Goal: Information Seeking & Learning: Learn about a topic

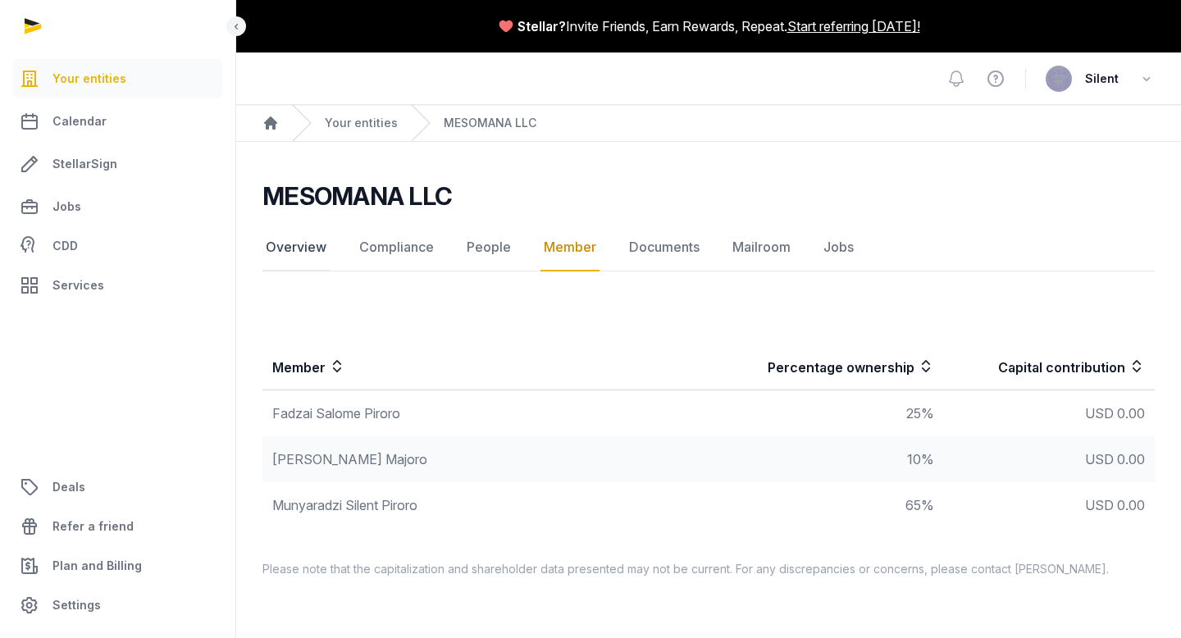
click at [309, 244] on link "Overview" at bounding box center [295, 248] width 67 height 48
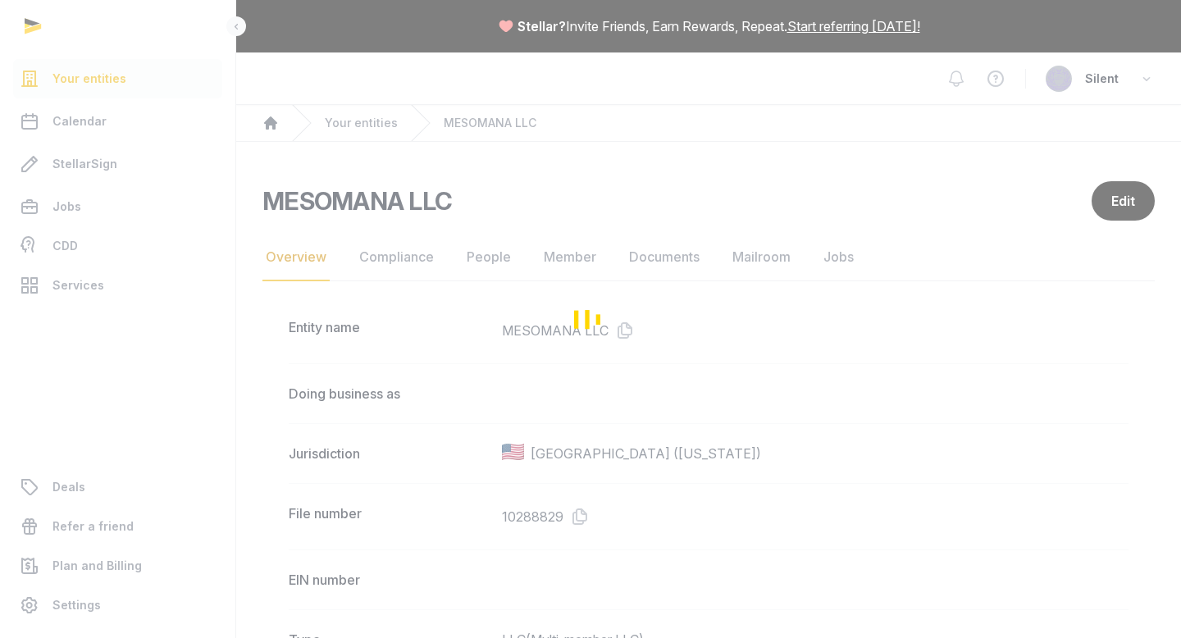
click at [269, 123] on div "Loading" at bounding box center [590, 319] width 1181 height 638
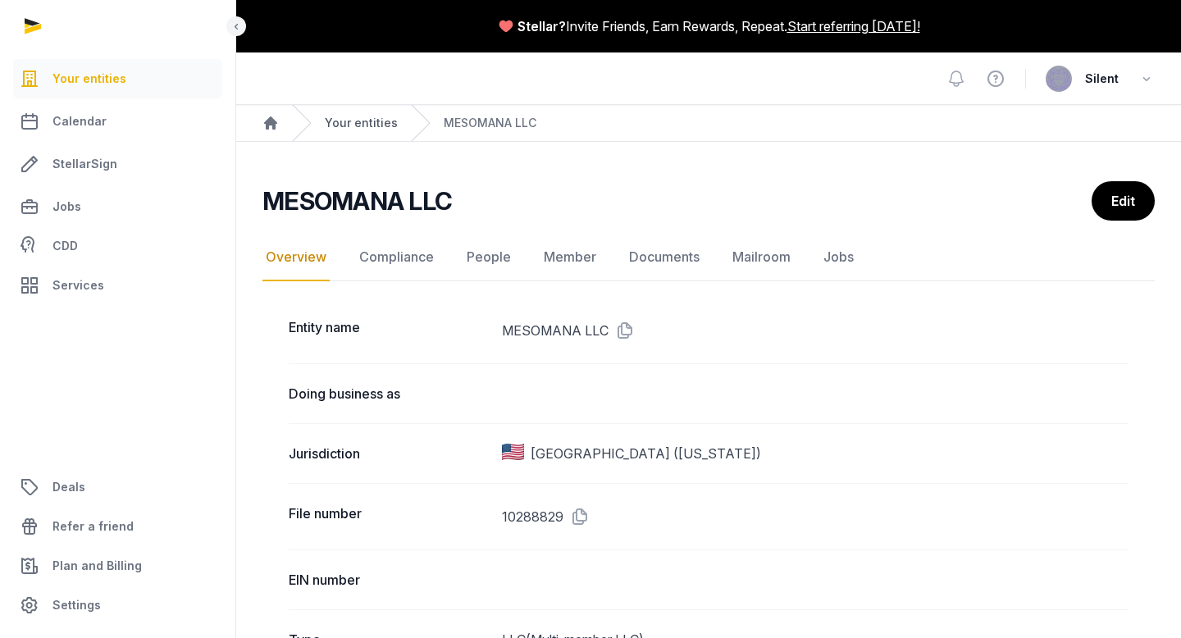
click at [351, 126] on link "Your entities" at bounding box center [361, 123] width 73 height 16
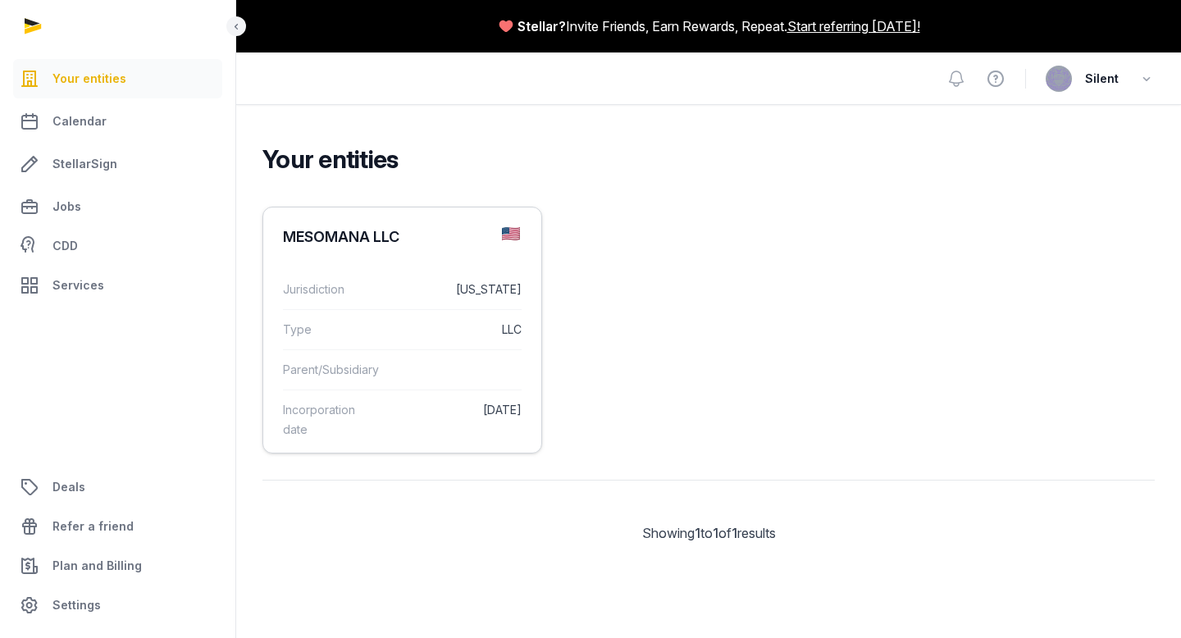
click at [394, 290] on dd "[US_STATE]" at bounding box center [453, 290] width 135 height 20
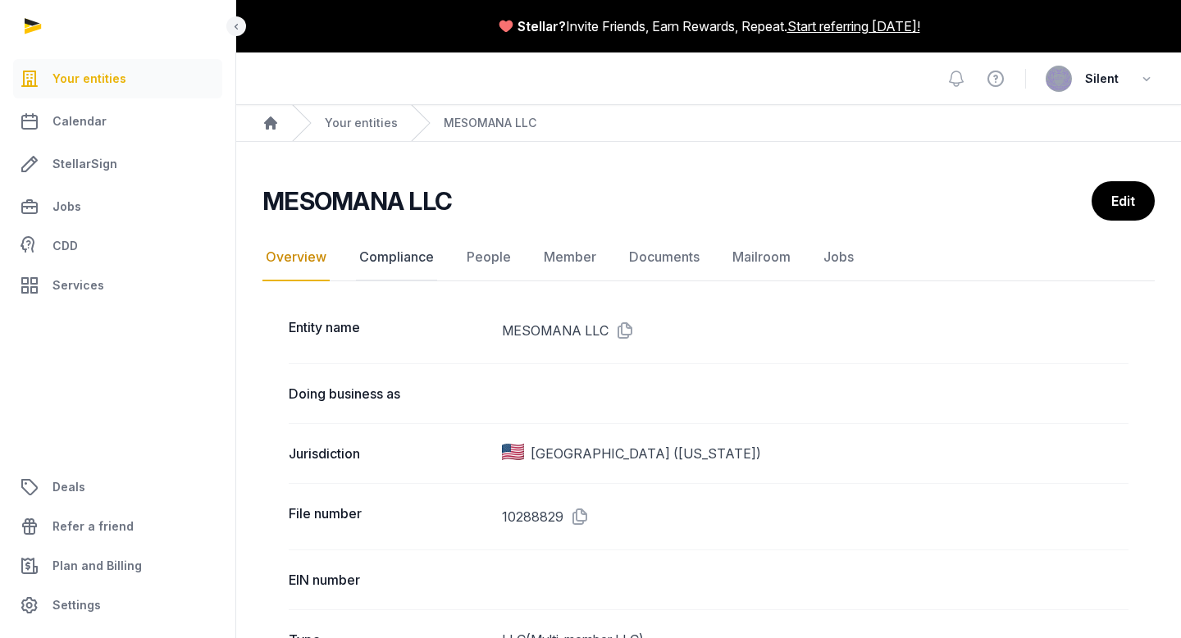
click at [404, 265] on link "Compliance" at bounding box center [396, 258] width 81 height 48
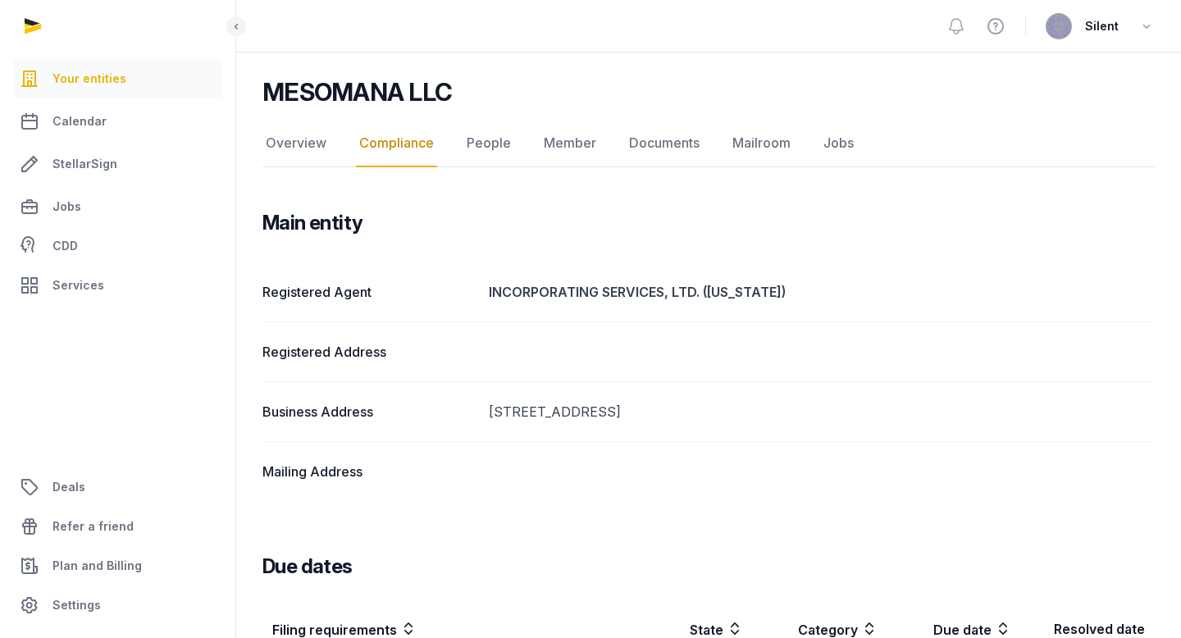
scroll to position [62, 0]
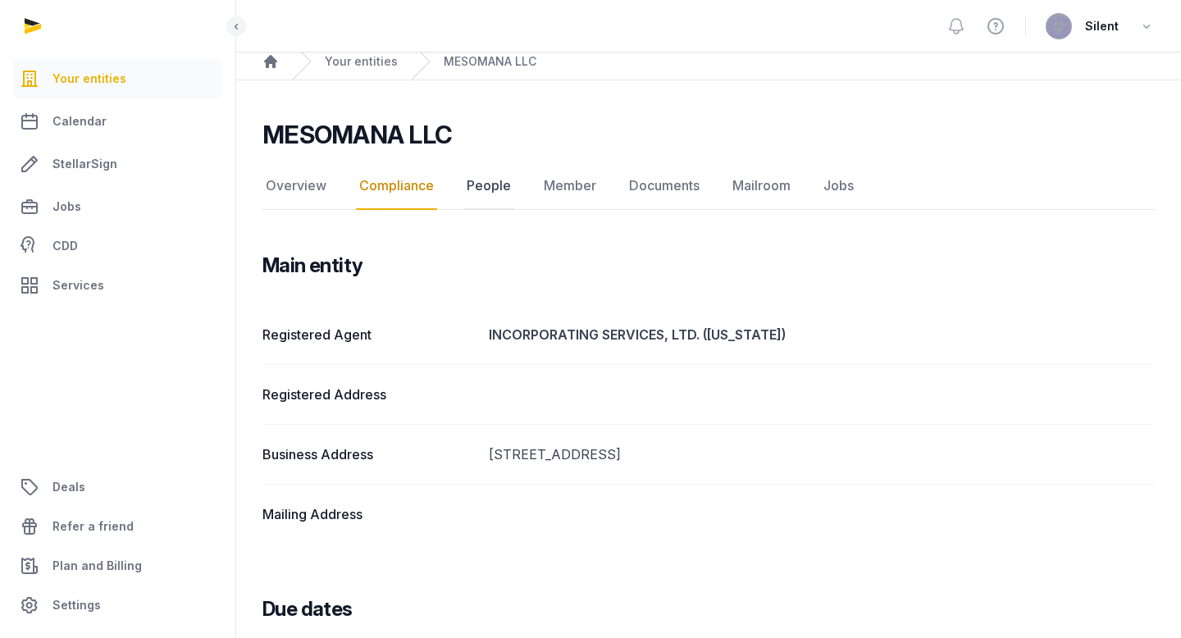
click at [484, 186] on link "People" at bounding box center [488, 186] width 51 height 48
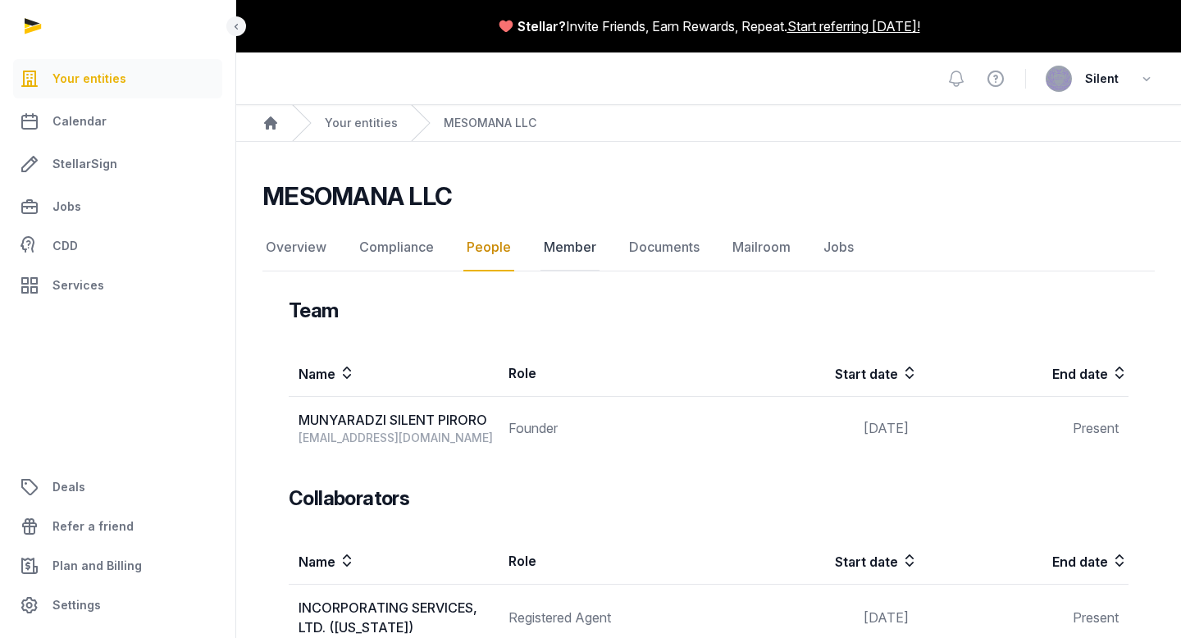
click at [572, 241] on link "Member" at bounding box center [570, 248] width 59 height 48
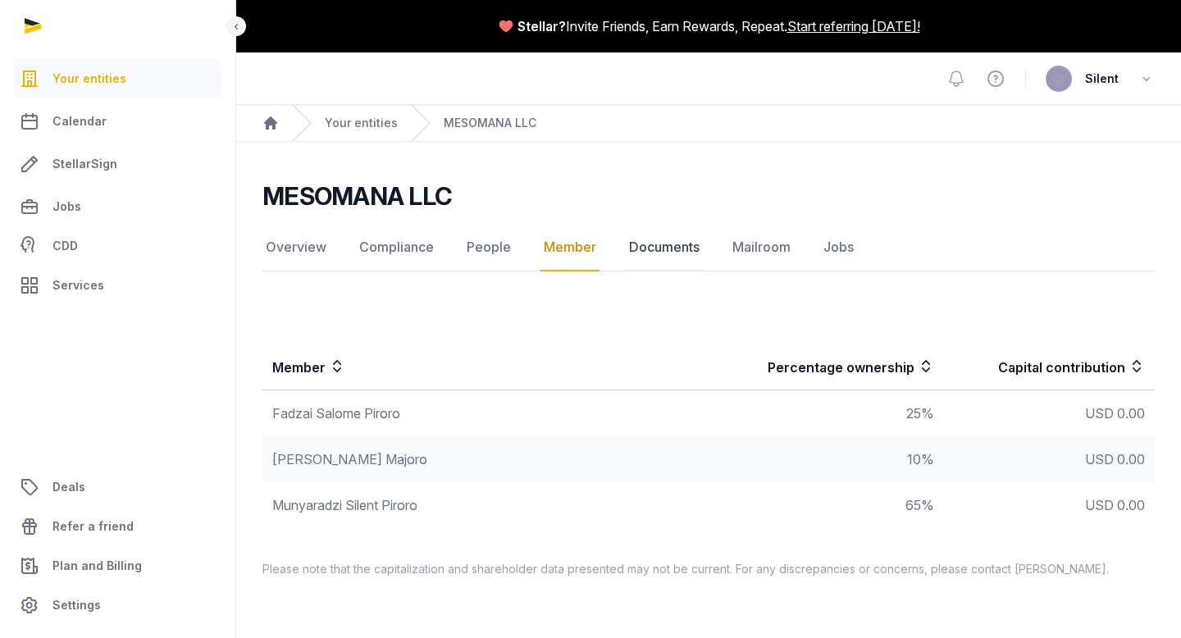
click at [646, 244] on link "Documents" at bounding box center [664, 248] width 77 height 48
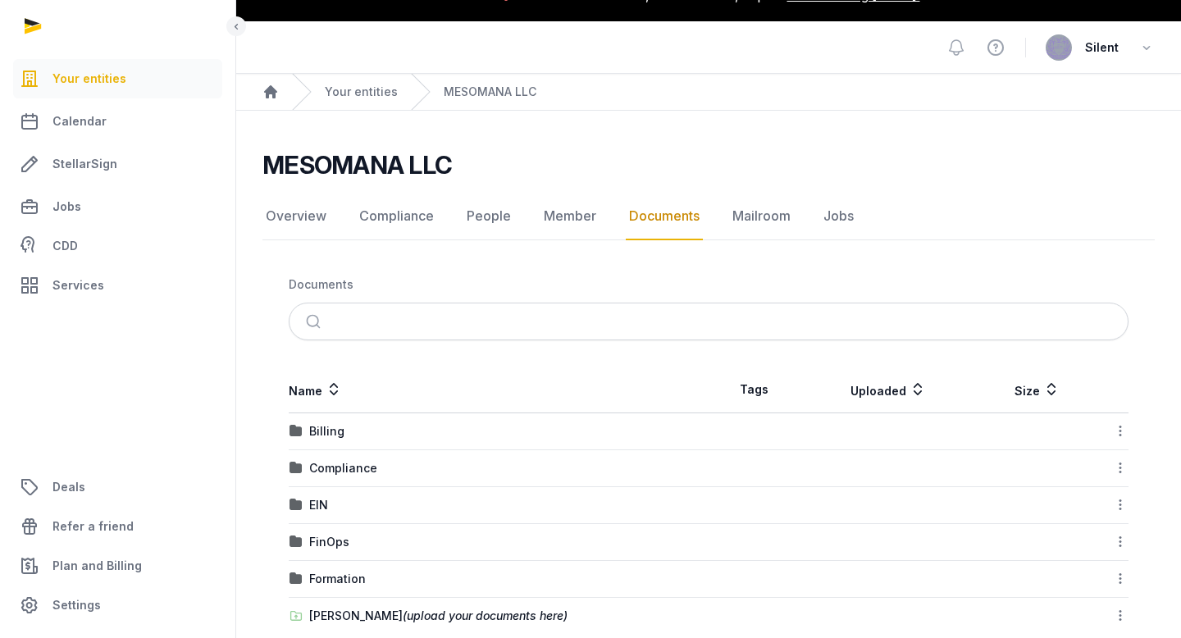
scroll to position [60, 0]
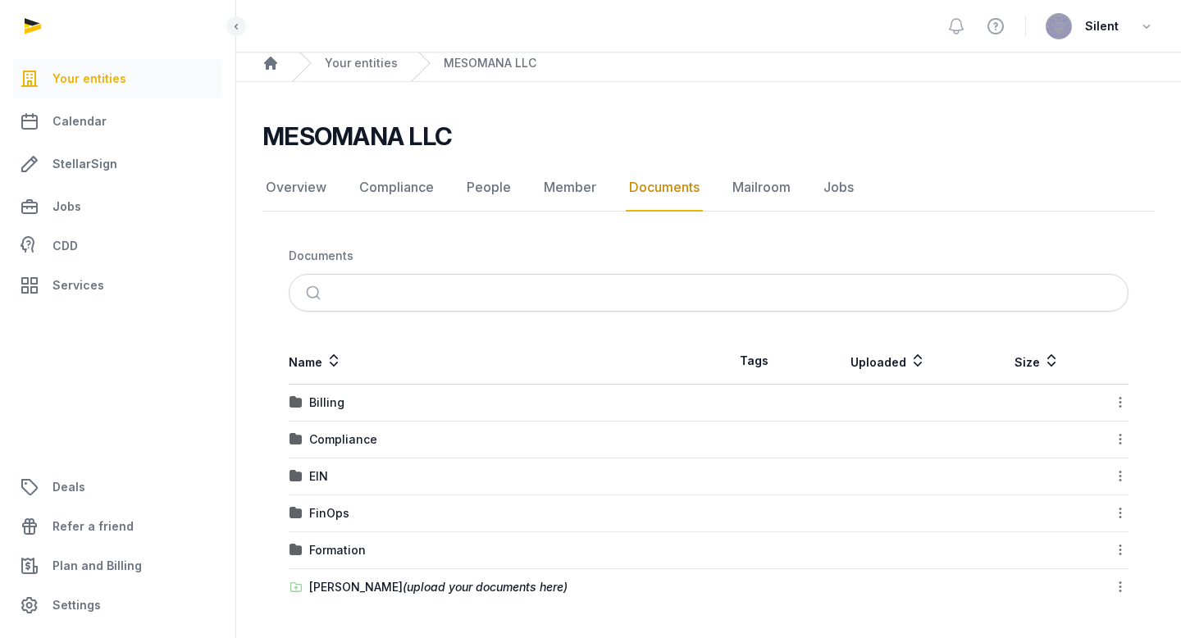
click at [329, 549] on div "Formation" at bounding box center [337, 550] width 57 height 16
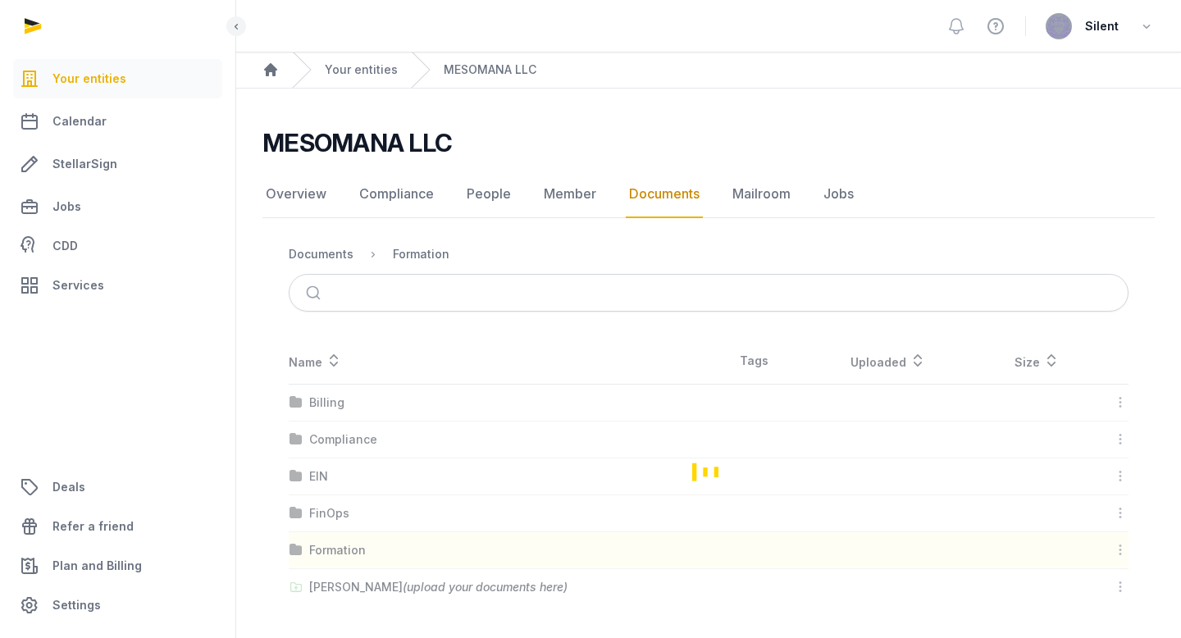
scroll to position [0, 0]
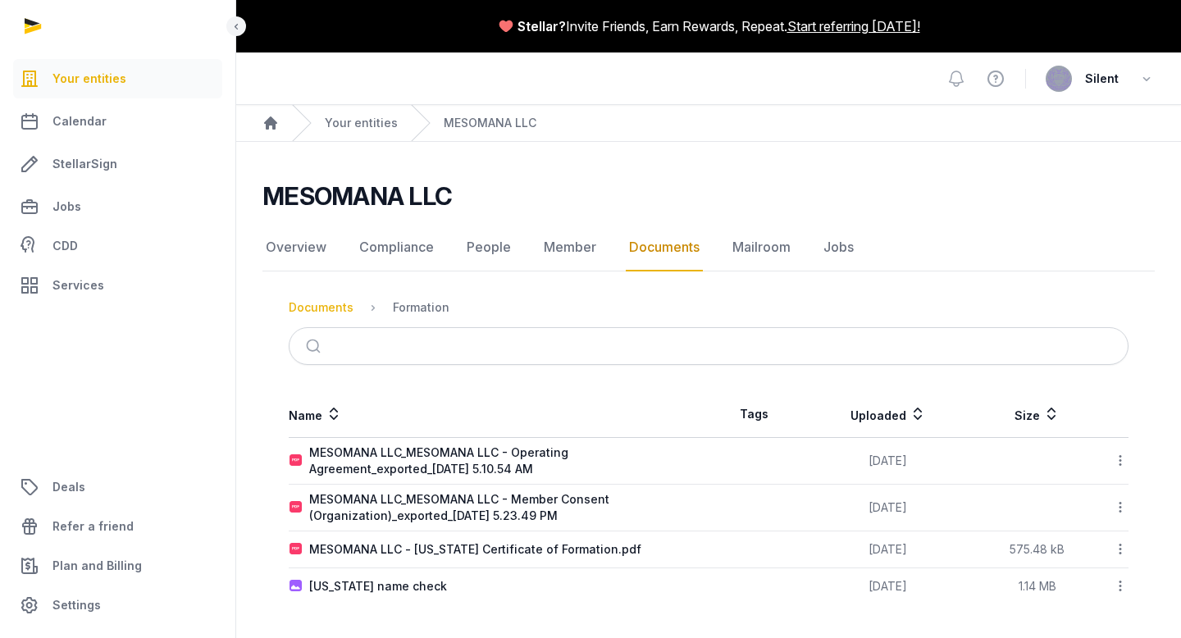
click at [320, 308] on div "Documents" at bounding box center [321, 307] width 65 height 16
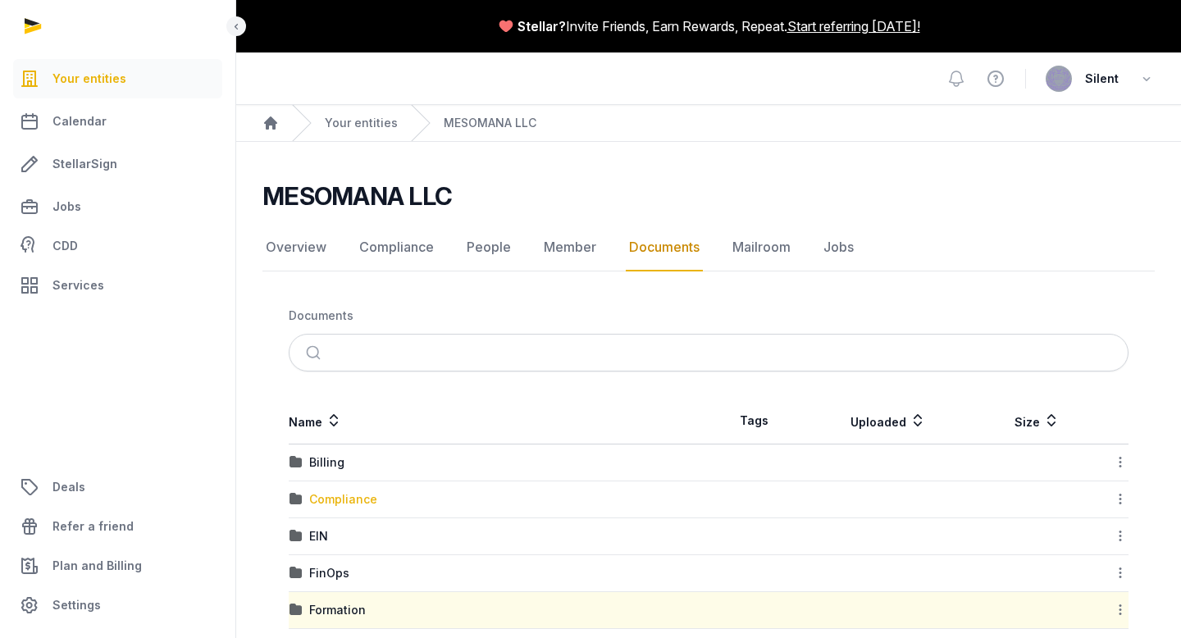
click at [337, 503] on div "Compliance" at bounding box center [343, 499] width 68 height 16
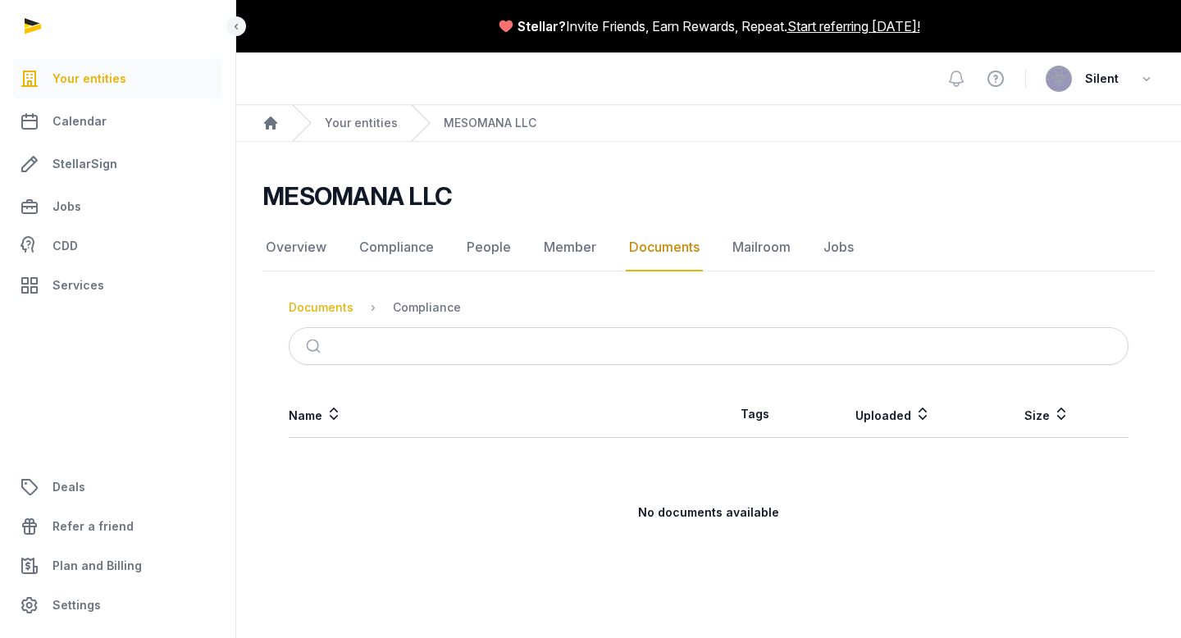
click at [332, 305] on div "Documents" at bounding box center [321, 307] width 65 height 16
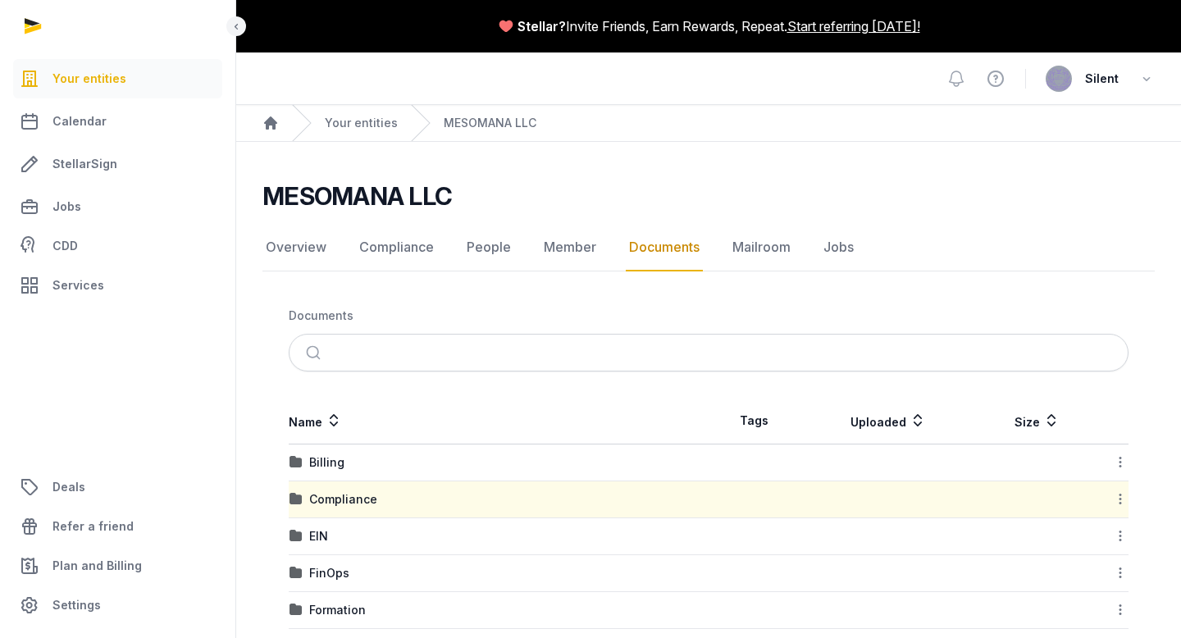
scroll to position [60, 0]
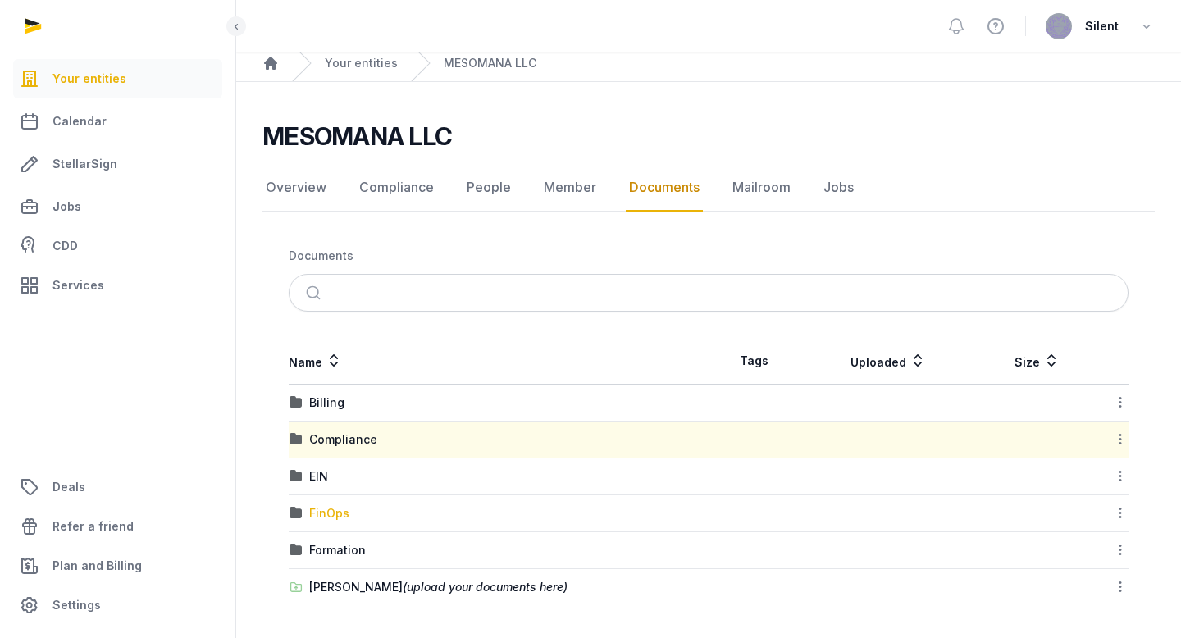
click at [333, 515] on div "FinOps" at bounding box center [329, 513] width 40 height 16
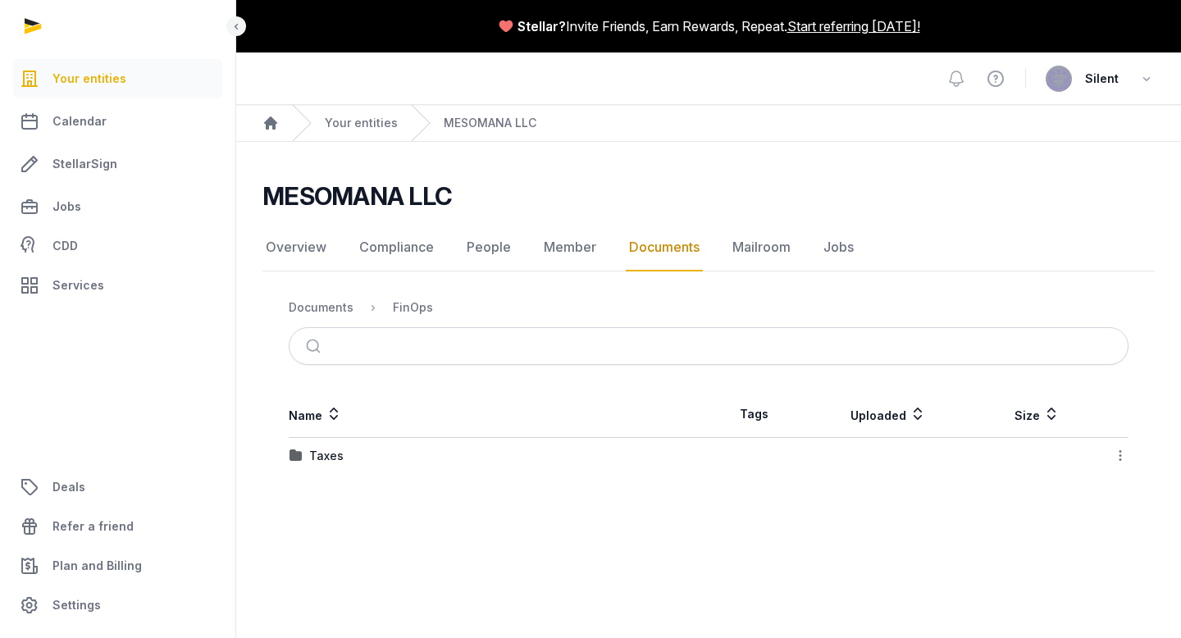
scroll to position [0, 0]
click at [328, 460] on div "Taxes" at bounding box center [326, 456] width 34 height 16
click at [328, 459] on div "Federal" at bounding box center [330, 456] width 43 height 16
click at [424, 308] on div "FinOps" at bounding box center [413, 307] width 40 height 16
click at [337, 311] on div "Documents" at bounding box center [321, 307] width 65 height 16
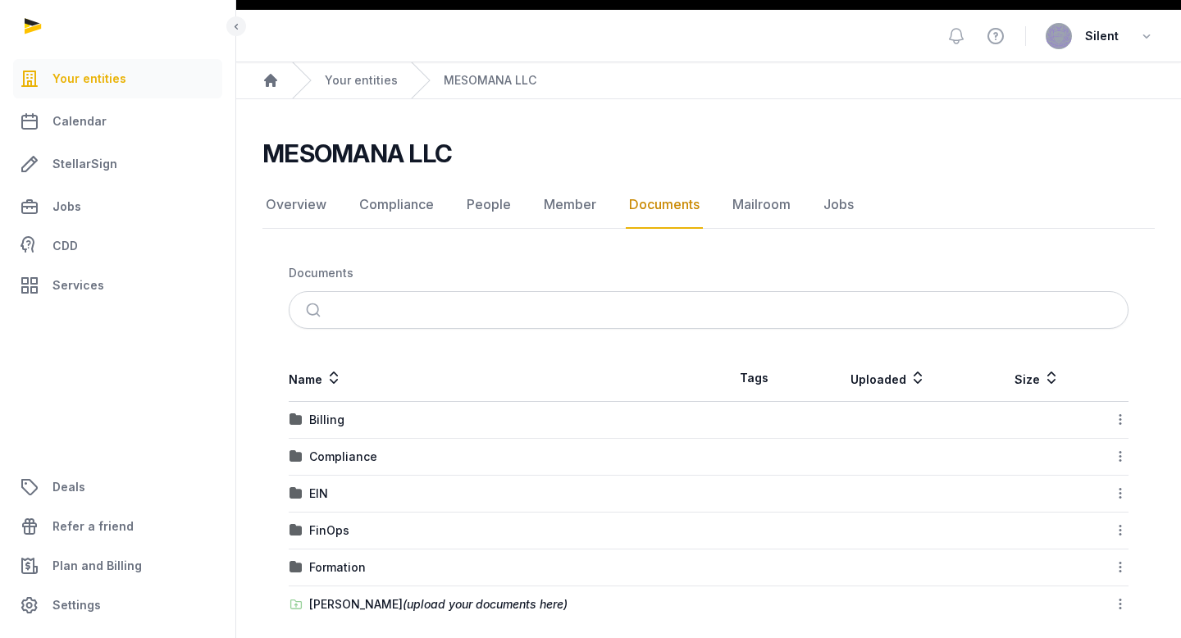
scroll to position [47, 0]
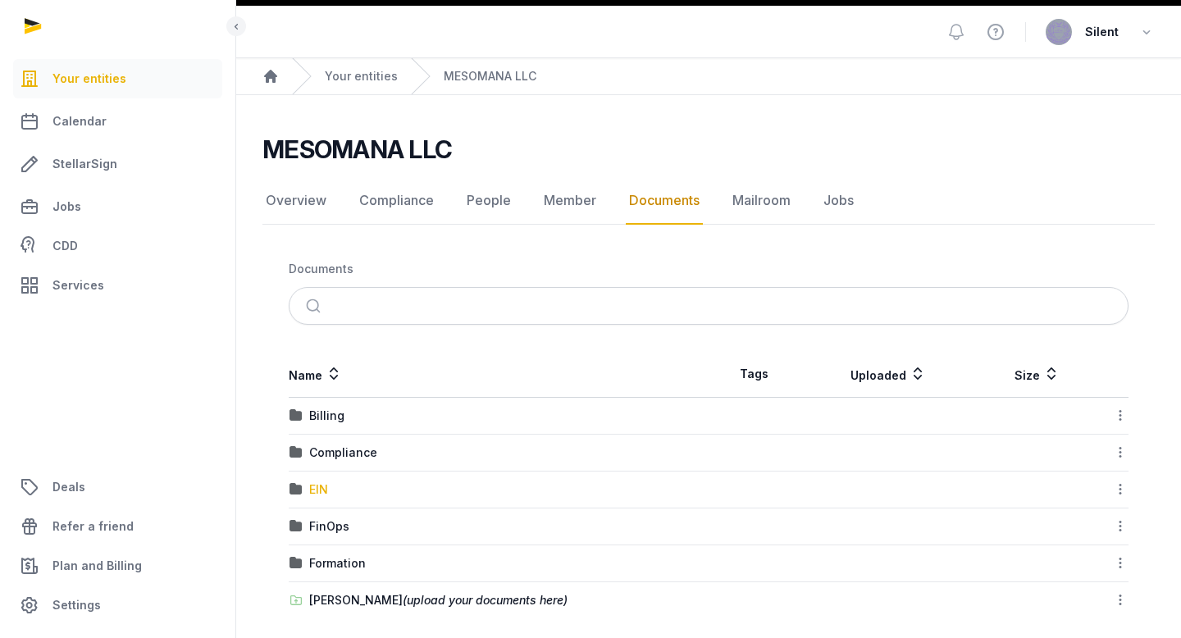
click at [322, 487] on div "EIN" at bounding box center [318, 490] width 19 height 16
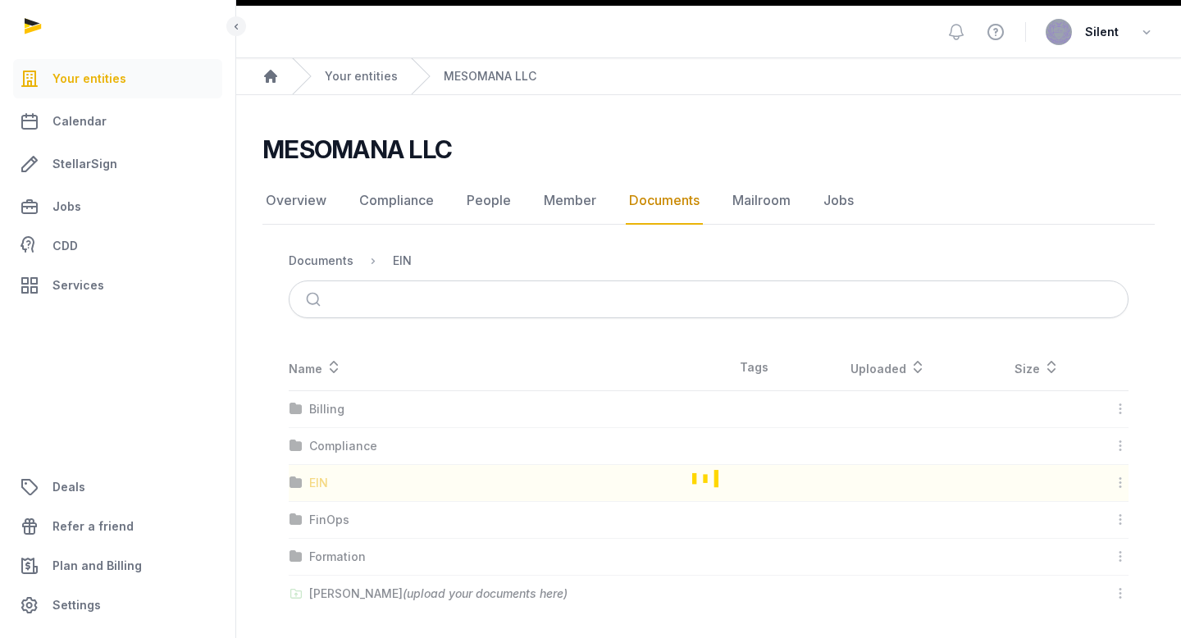
scroll to position [0, 0]
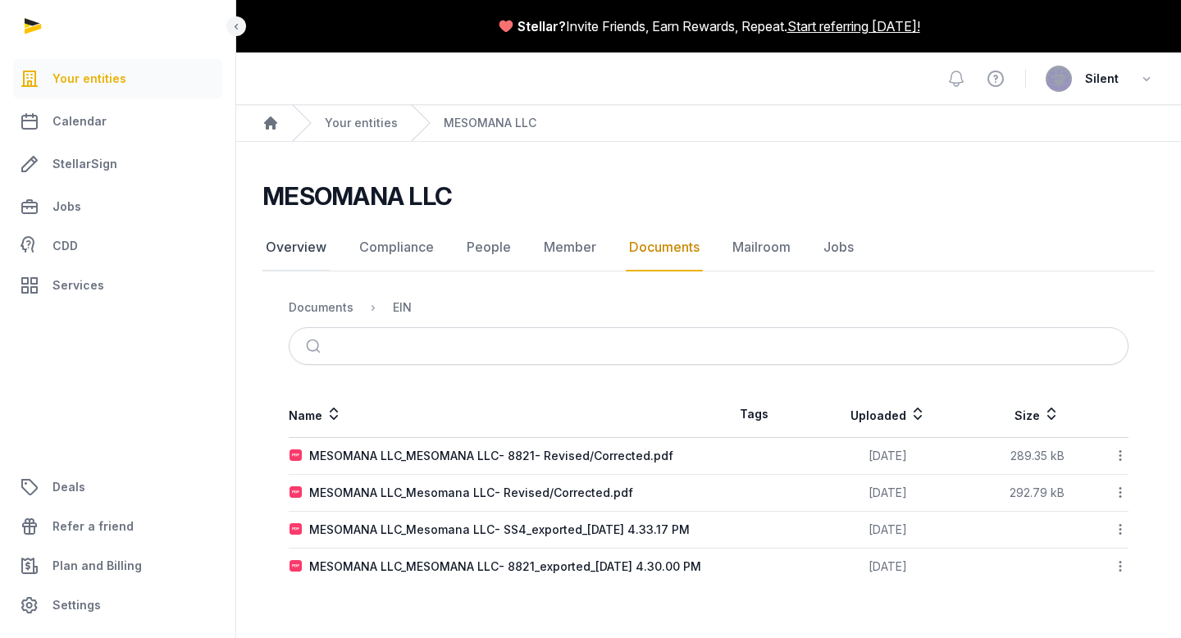
click at [316, 247] on link "Overview" at bounding box center [295, 248] width 67 height 48
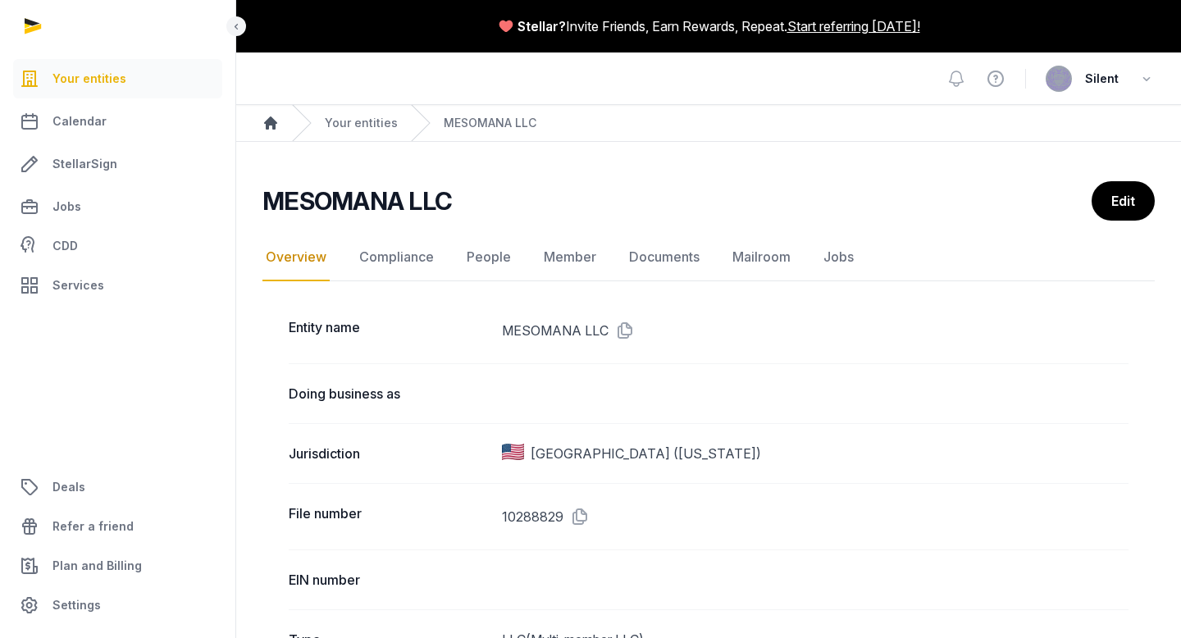
click at [273, 125] on icon "Breadcrumb" at bounding box center [270, 122] width 13 height 13
